Goal: Obtain resource: Obtain resource

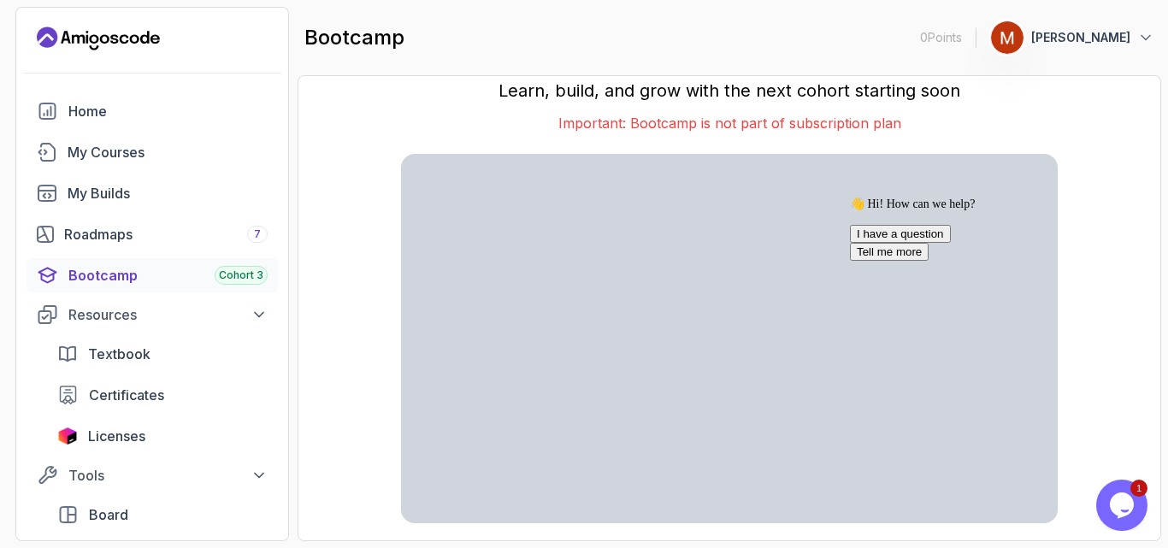
click at [483, 26] on div "bootcamp 0 Points 1 [PERSON_NAME]" at bounding box center [728, 38] width 863 height 62
click at [124, 434] on span "Licenses" at bounding box center [116, 436] width 57 height 21
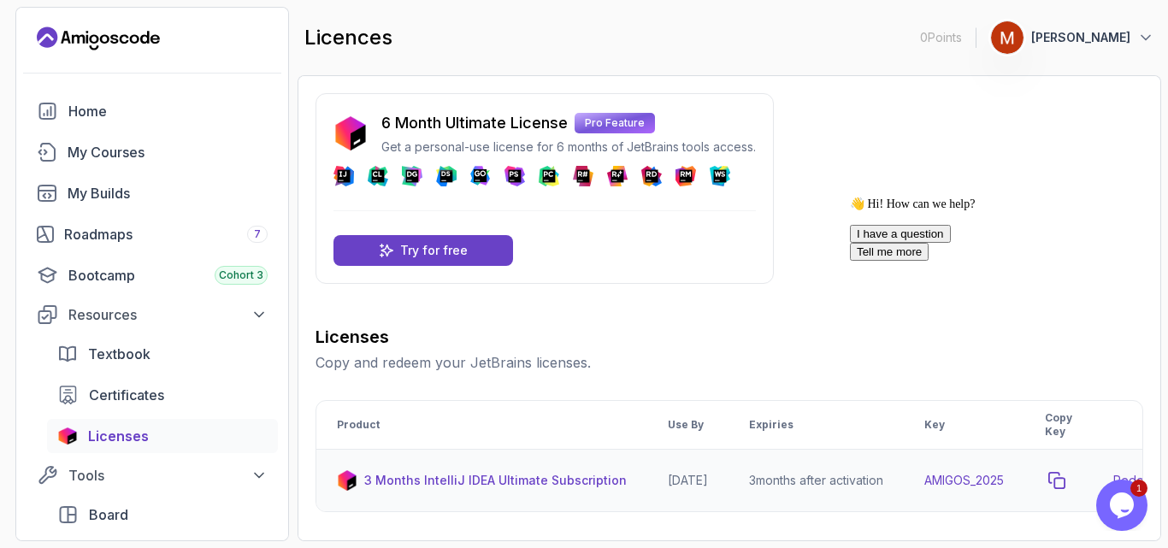
click at [1064, 473] on icon "copy-button" at bounding box center [1056, 480] width 15 height 15
click at [850, 197] on icon "Chat attention grabber" at bounding box center [850, 197] width 0 height 0
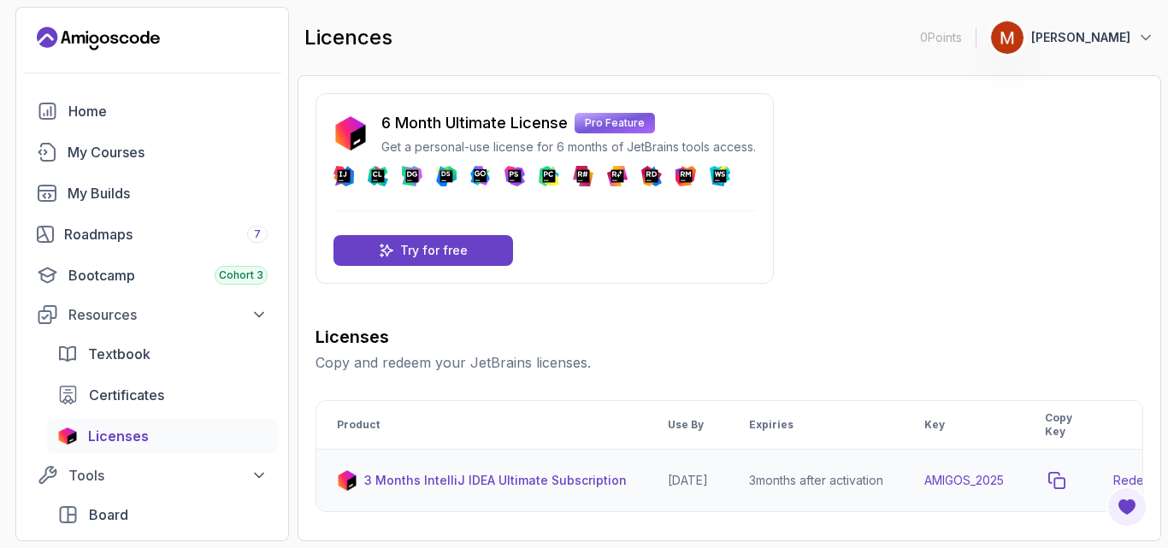
click at [1065, 481] on icon "copy-button" at bounding box center [1056, 480] width 17 height 17
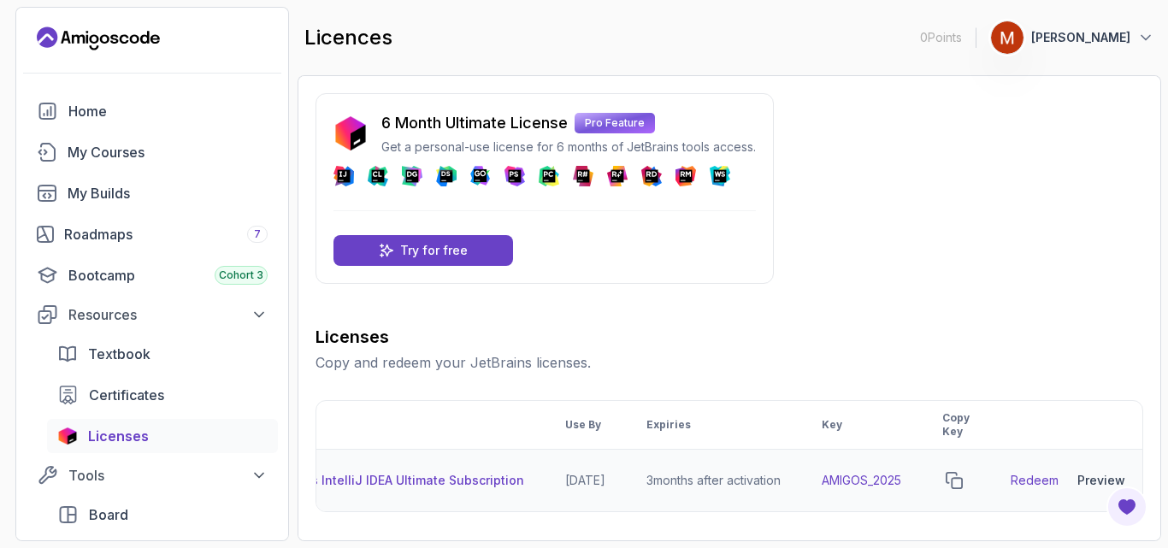
scroll to position [0, 136]
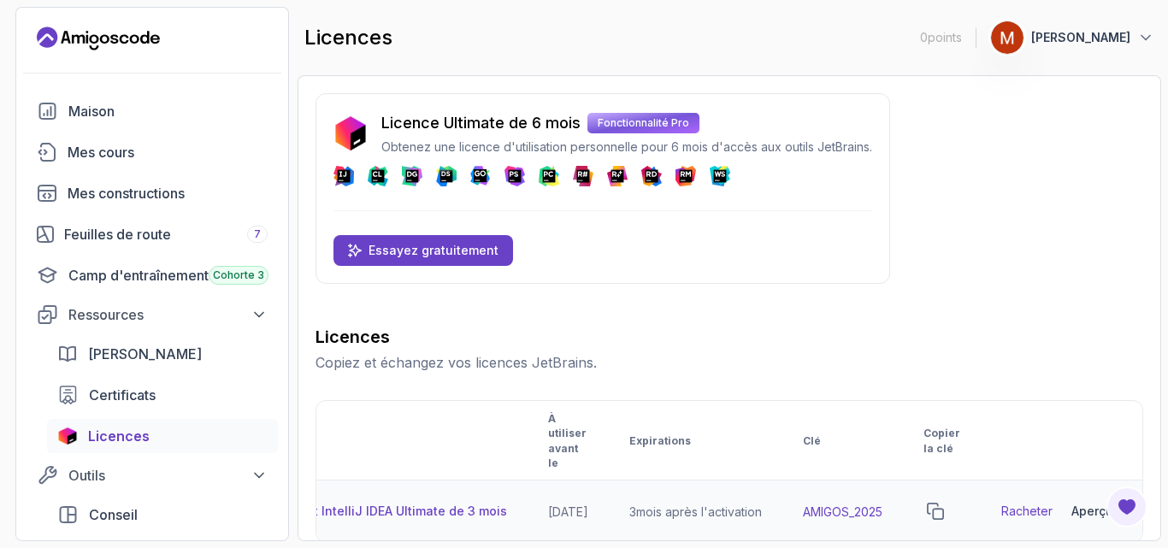
click at [1088, 504] on font "Aperçu" at bounding box center [1092, 511] width 42 height 15
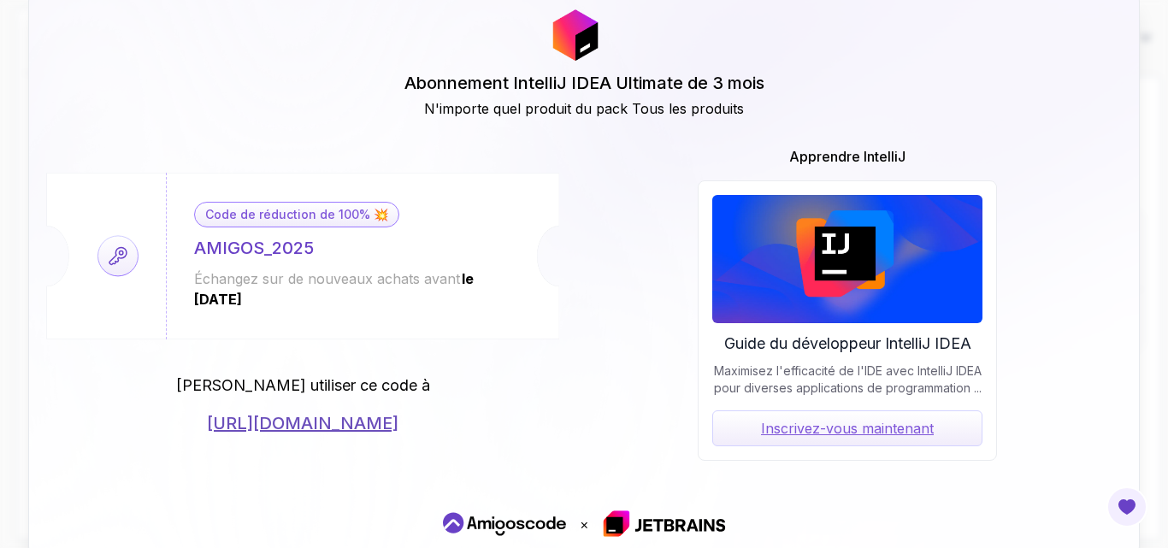
scroll to position [205, 0]
click at [1104, 181] on div "Code de réduction de 100% 💥 AMIGOS_2025 Échangez sur de nouveaux achats avant l…" at bounding box center [583, 303] width 1075 height 315
click at [325, 425] on font "https://jetbrains.com/store/redeem/" at bounding box center [302, 423] width 191 height 21
